Goal: Information Seeking & Learning: Learn about a topic

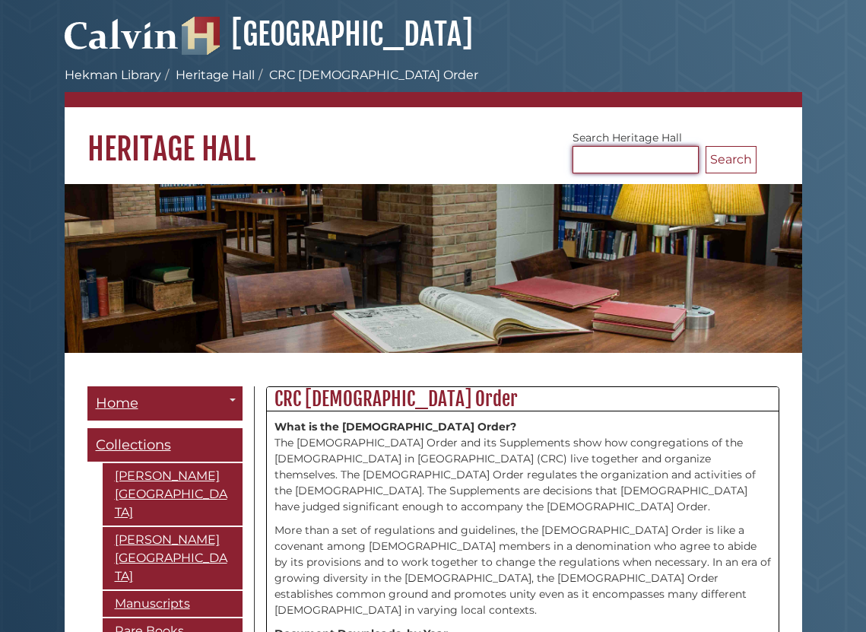
click at [596, 173] on input "Search Heritage Hall" at bounding box center [636, 159] width 126 height 27
type input "**********"
click at [706, 173] on button "Search" at bounding box center [731, 159] width 51 height 27
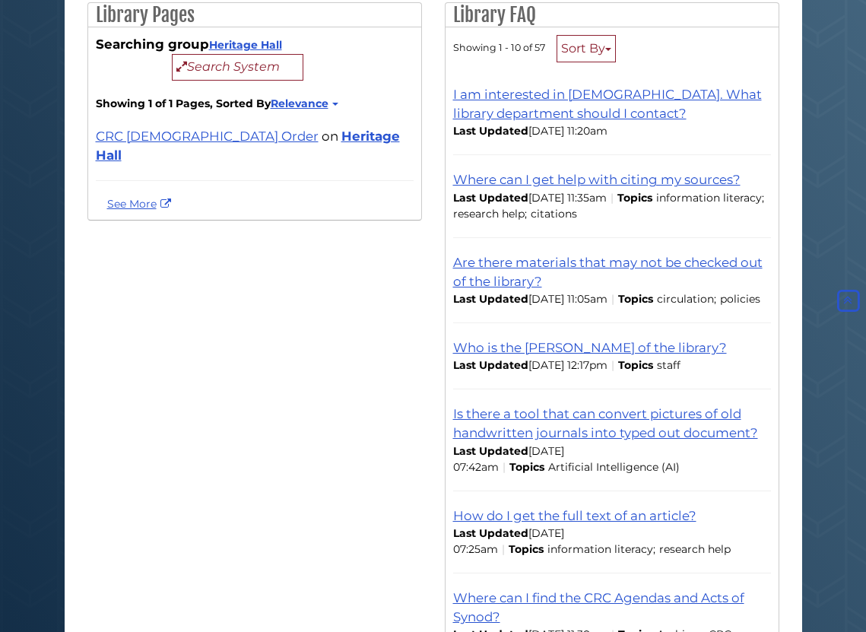
scroll to position [264, 0]
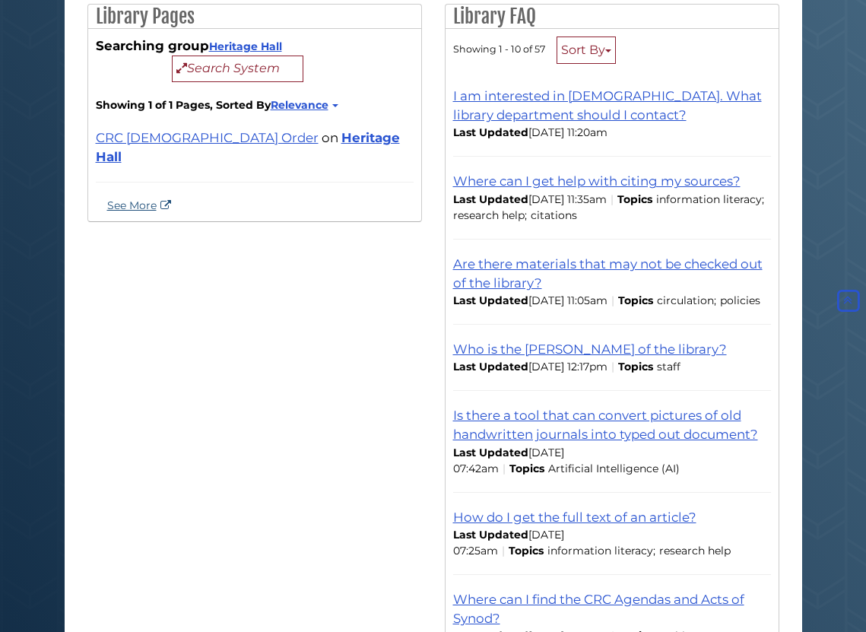
click at [165, 212] on link "See More" at bounding box center [141, 205] width 68 height 14
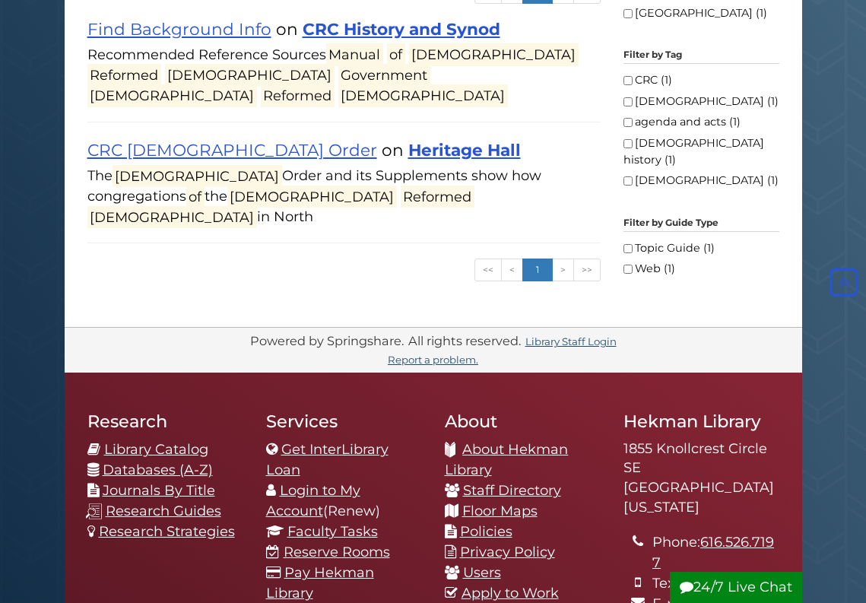
scroll to position [310, 0]
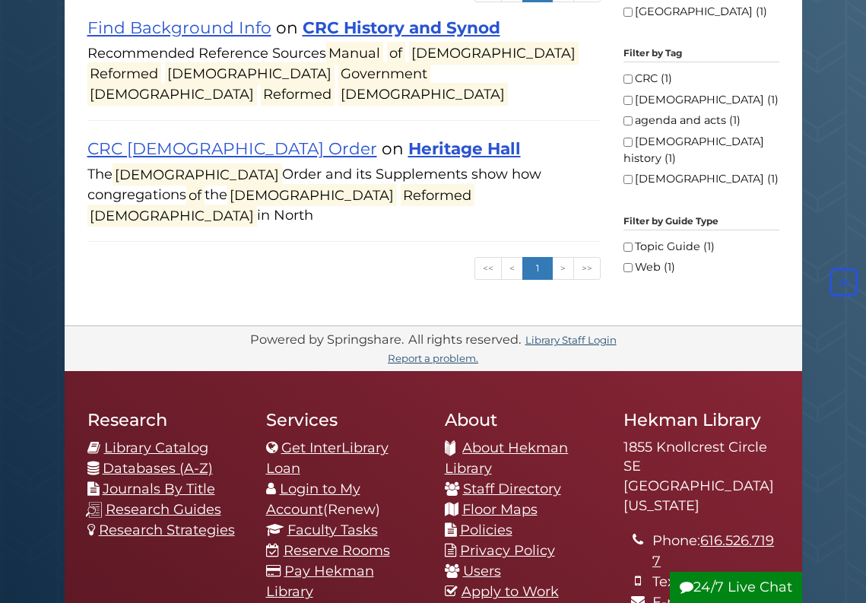
click at [371, 37] on link "CRC History and Synod" at bounding box center [402, 27] width 198 height 20
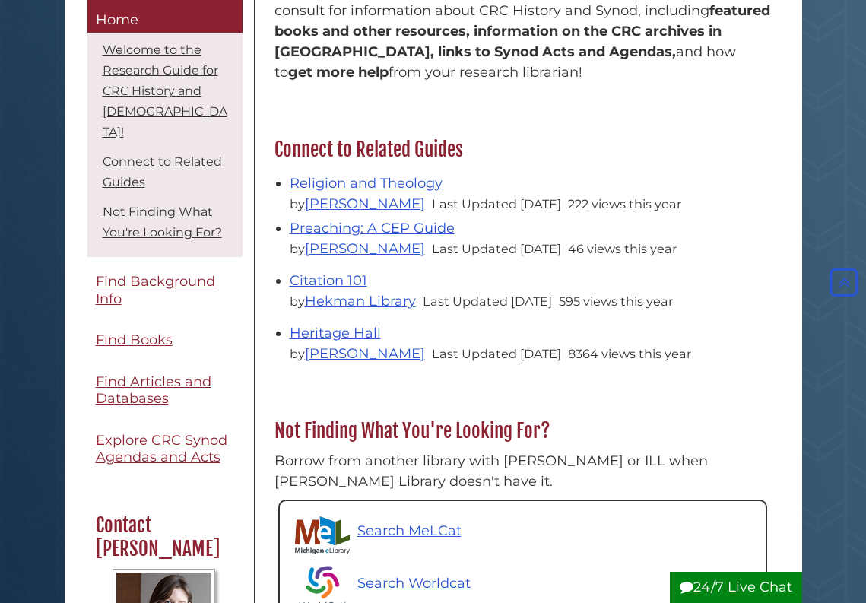
scroll to position [492, 0]
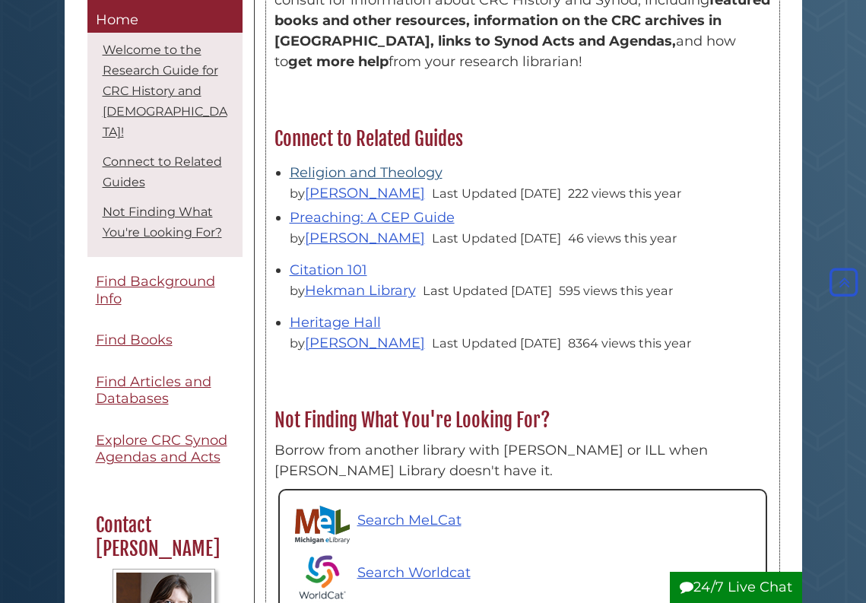
click at [376, 181] on link "Religion and Theology" at bounding box center [366, 172] width 153 height 17
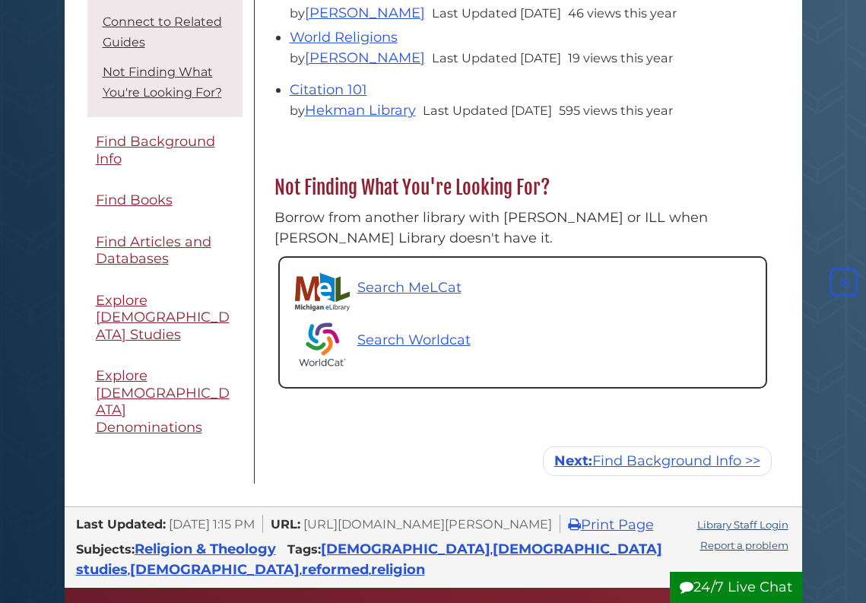
scroll to position [759, 0]
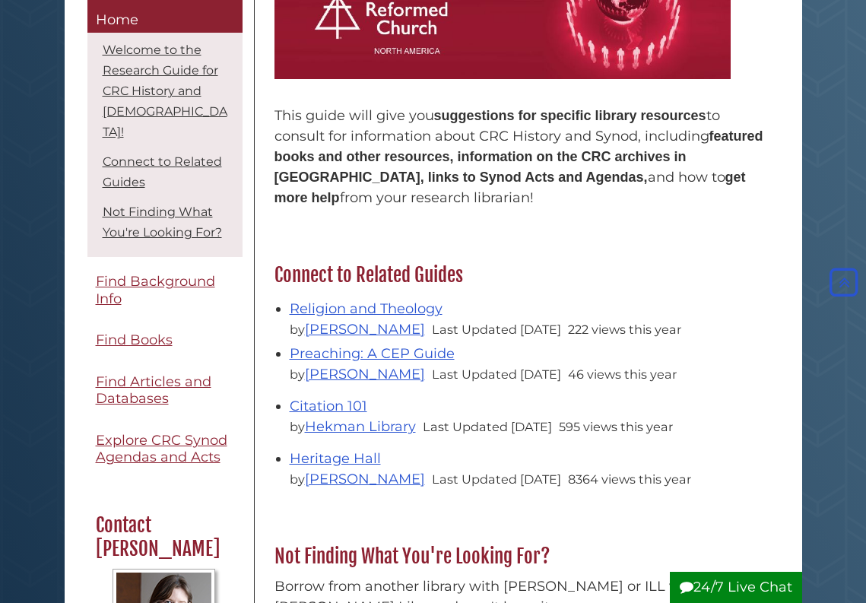
scroll to position [370, 0]
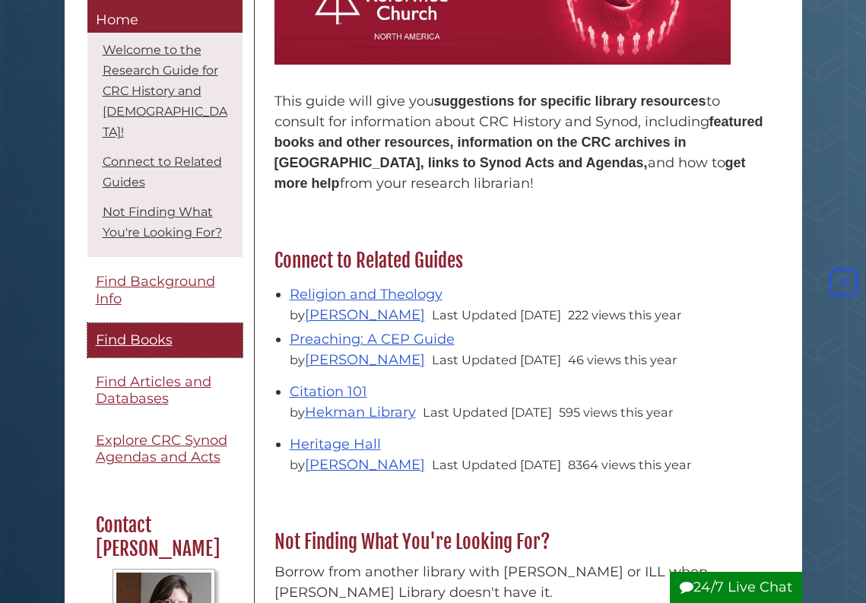
click at [161, 349] on span "Find Books" at bounding box center [134, 340] width 77 height 17
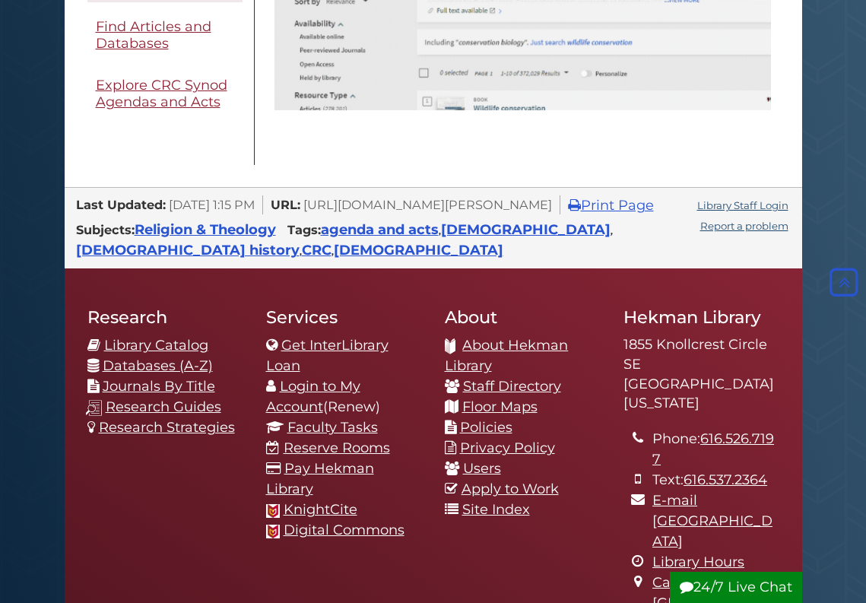
scroll to position [1491, 0]
